Goal: Book appointment/travel/reservation

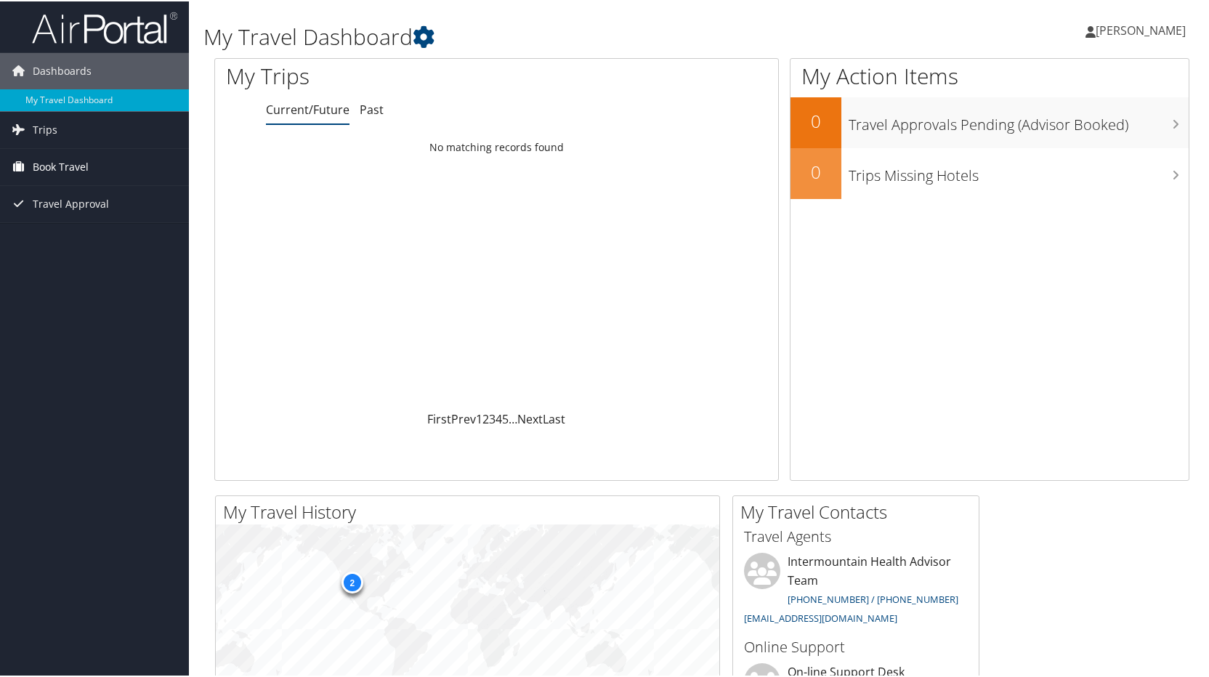
click at [79, 163] on span "Book Travel" at bounding box center [61, 166] width 56 height 36
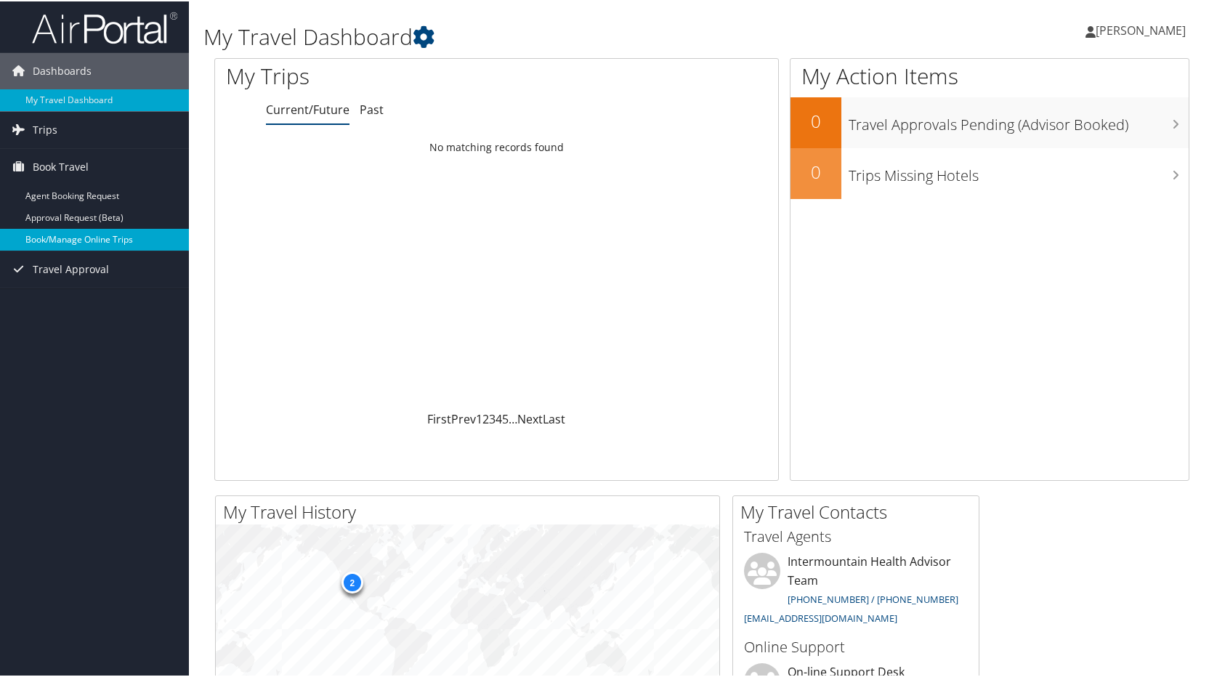
click at [69, 236] on link "Book/Manage Online Trips" at bounding box center [94, 238] width 189 height 22
